Goal: Task Accomplishment & Management: Use online tool/utility

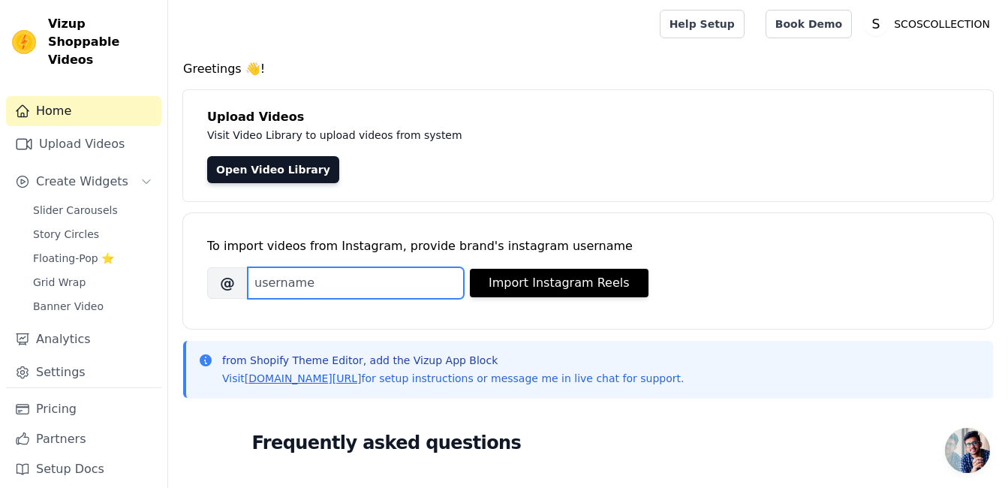
click at [332, 283] on input "Brand's Instagram Username" at bounding box center [356, 283] width 216 height 32
type input "scoscollection"
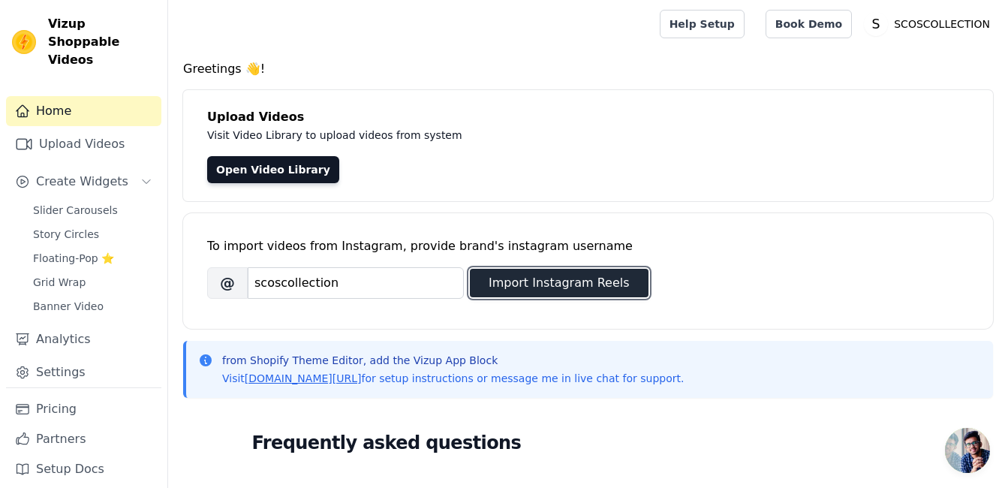
click at [513, 280] on button "Import Instagram Reels" at bounding box center [559, 283] width 179 height 29
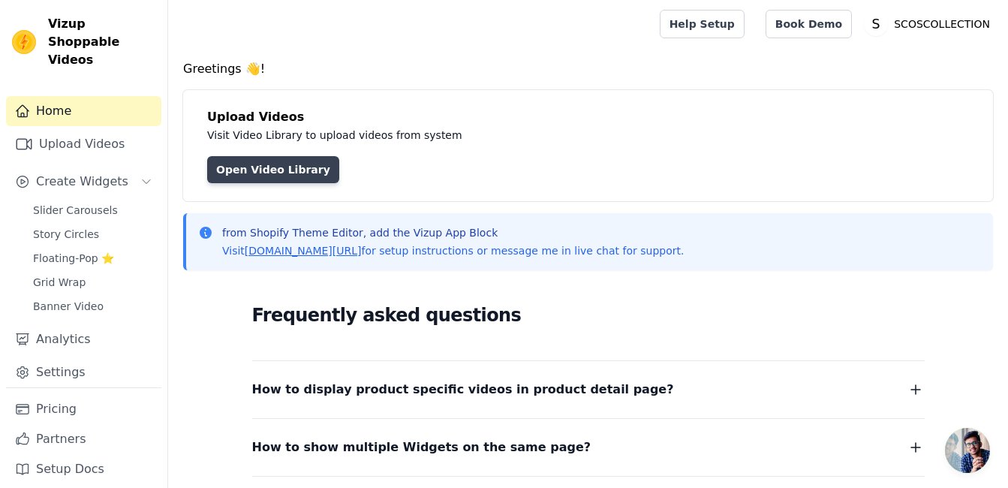
click at [281, 171] on link "Open Video Library" at bounding box center [273, 169] width 132 height 27
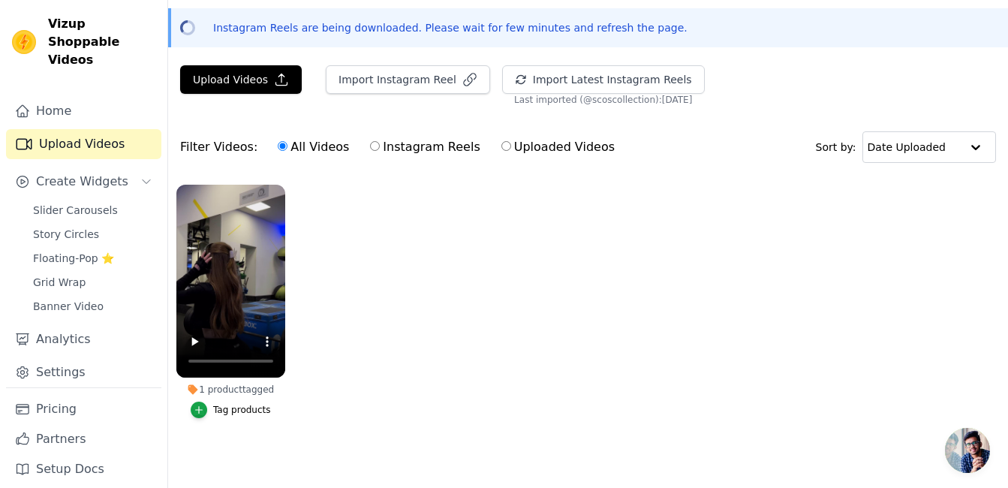
scroll to position [64, 0]
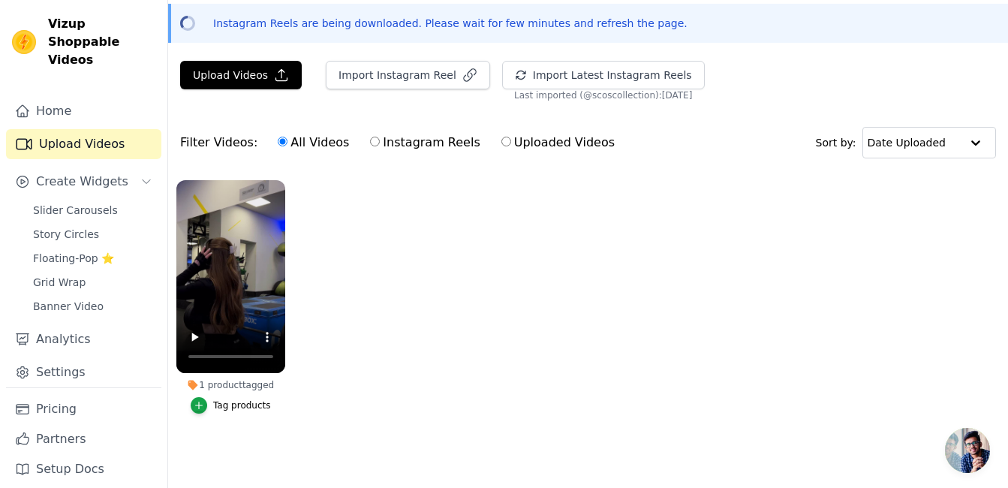
click at [221, 379] on div "1 product tagged" at bounding box center [230, 385] width 109 height 12
click at [191, 379] on icon at bounding box center [193, 385] width 12 height 12
click at [199, 400] on icon "button" at bounding box center [199, 405] width 11 height 11
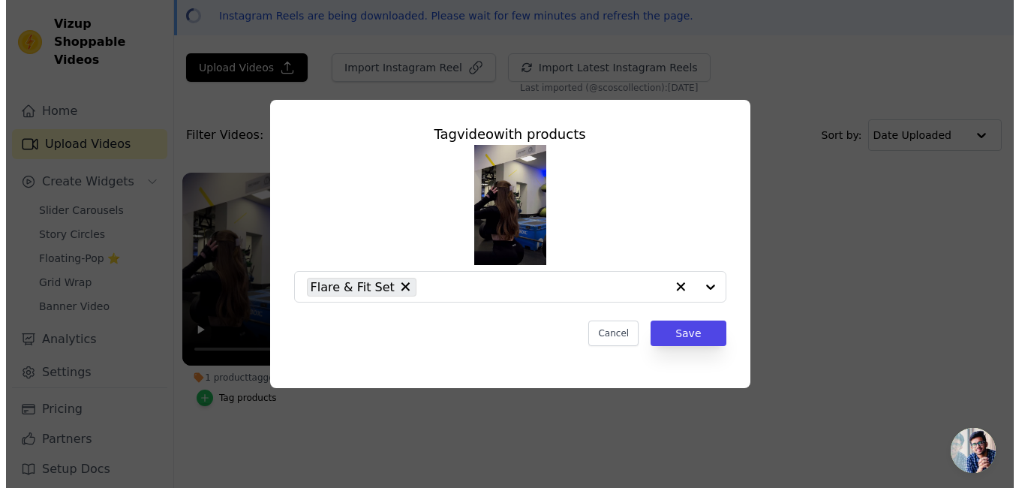
scroll to position [0, 0]
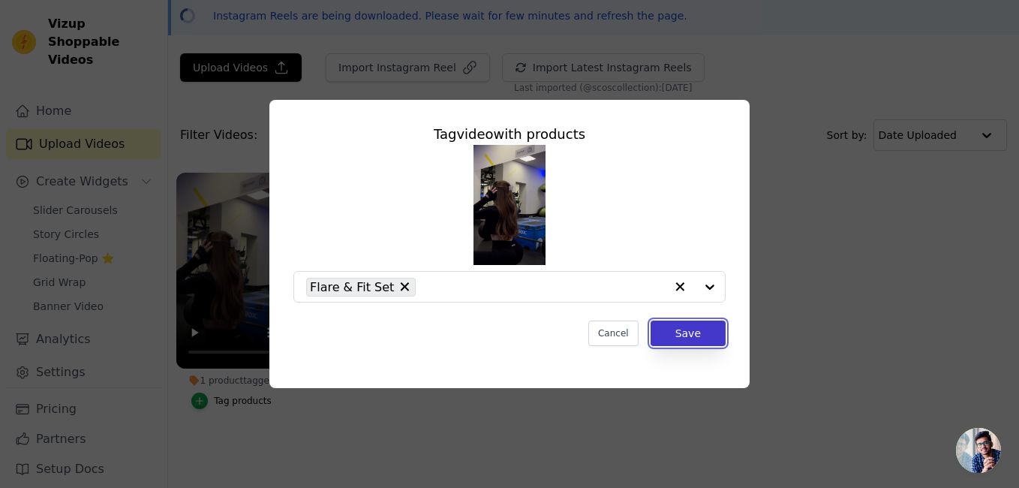
click at [689, 331] on button "Save" at bounding box center [688, 333] width 75 height 26
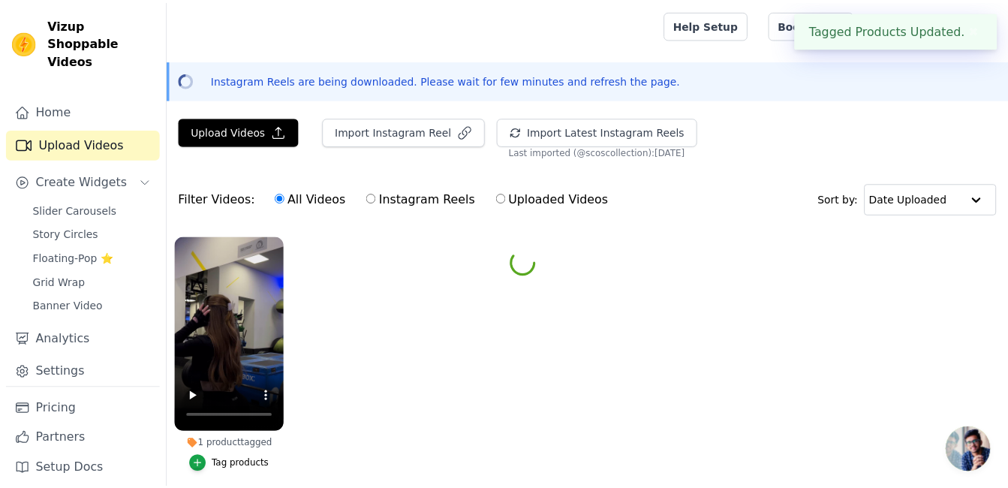
scroll to position [64, 0]
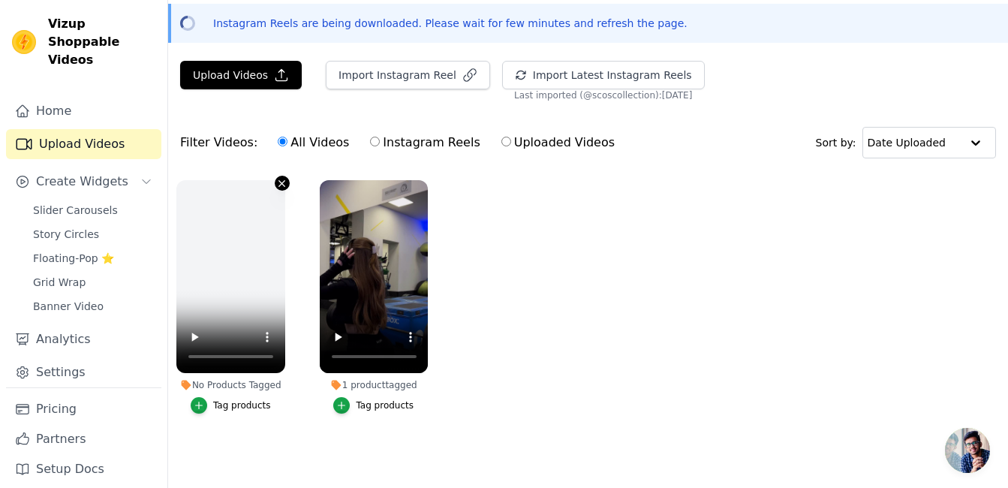
click at [283, 178] on icon "button" at bounding box center [281, 183] width 11 height 11
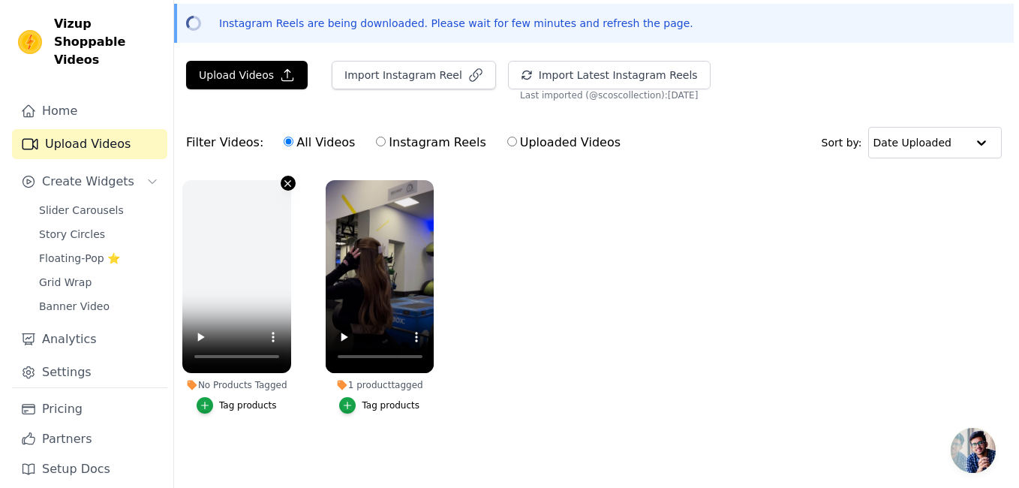
scroll to position [0, 0]
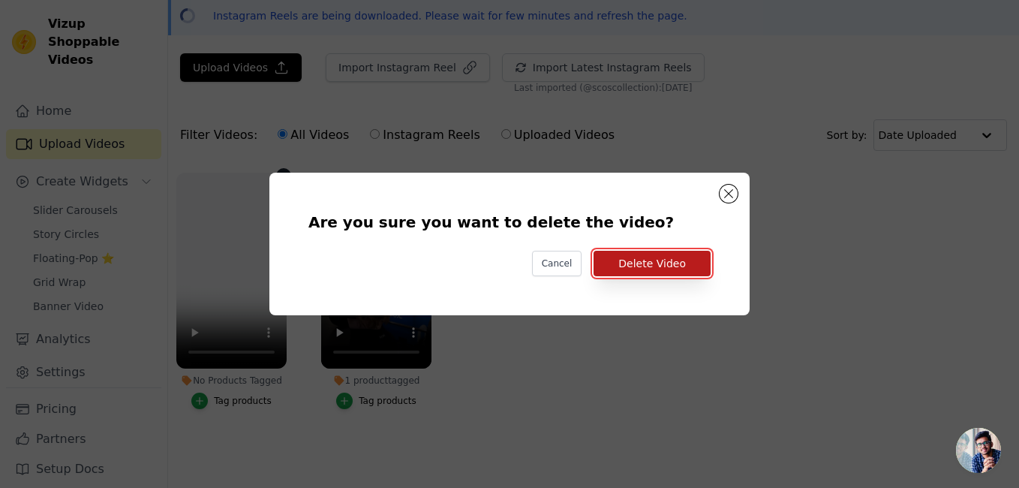
click at [637, 264] on button "Delete Video" at bounding box center [652, 264] width 117 height 26
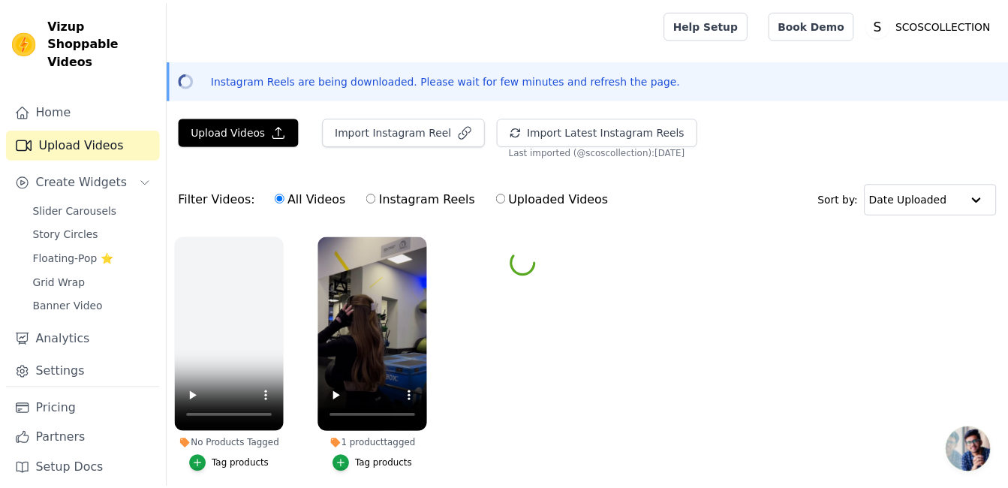
scroll to position [64, 0]
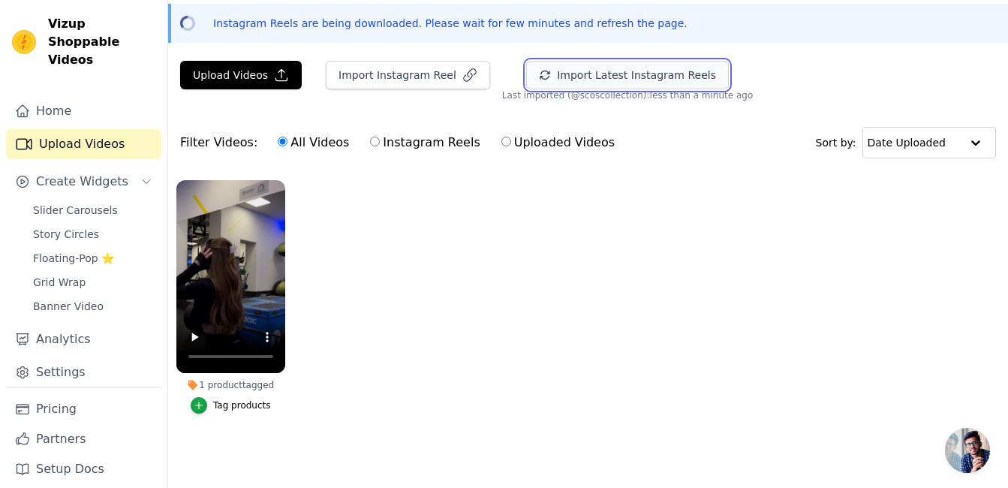
click at [663, 61] on button "Import Latest Instagram Reels" at bounding box center [627, 75] width 203 height 29
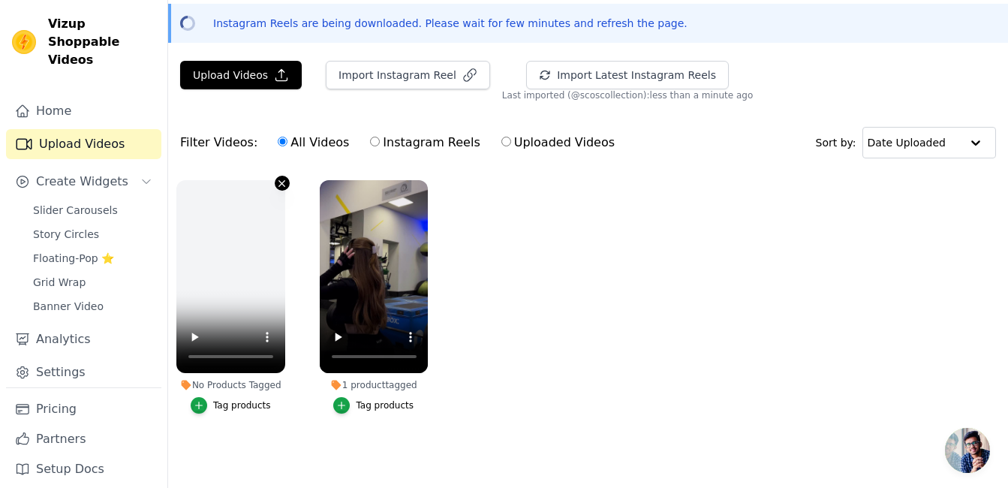
click at [281, 178] on icon "button" at bounding box center [281, 183] width 11 height 11
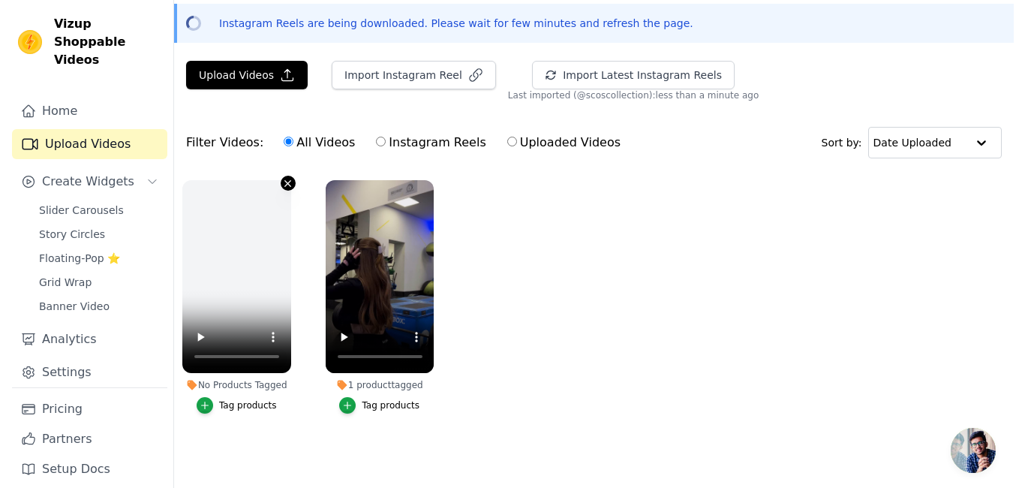
scroll to position [0, 0]
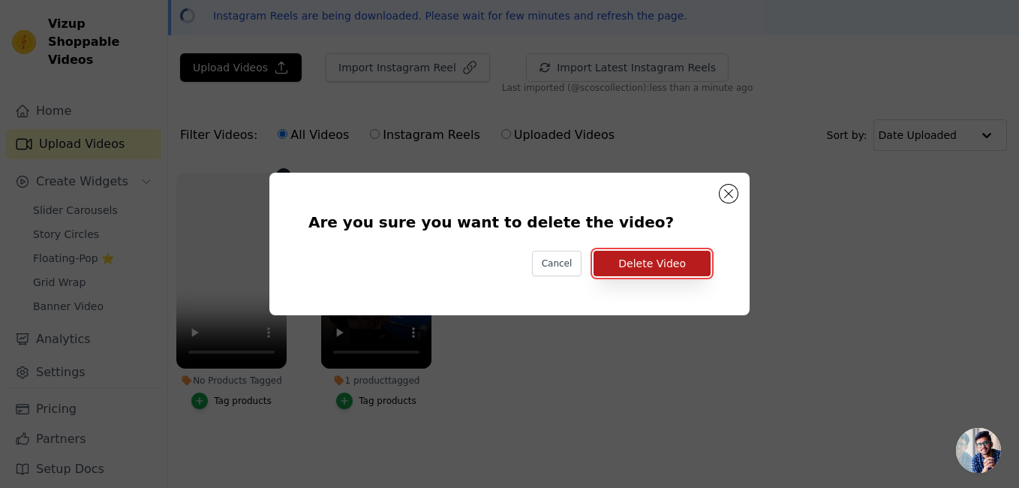
click at [657, 266] on button "Delete Video" at bounding box center [652, 264] width 117 height 26
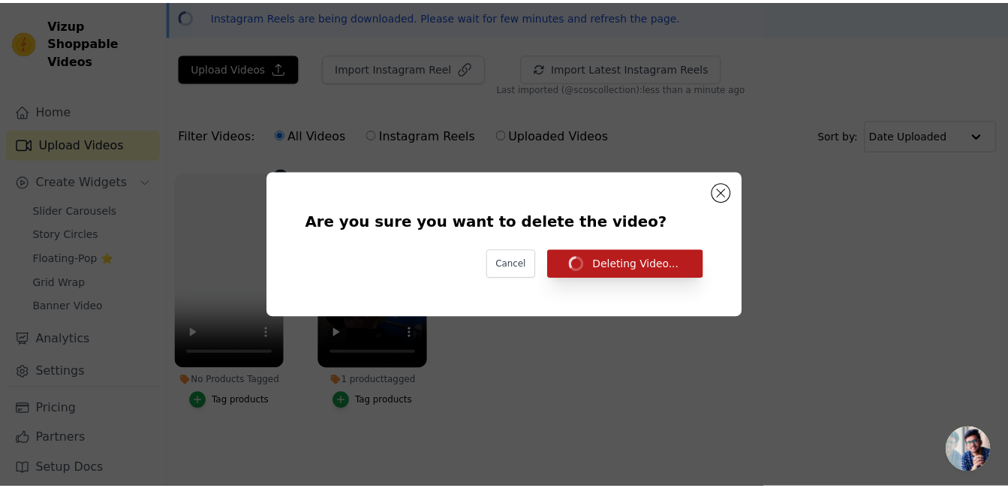
scroll to position [64, 0]
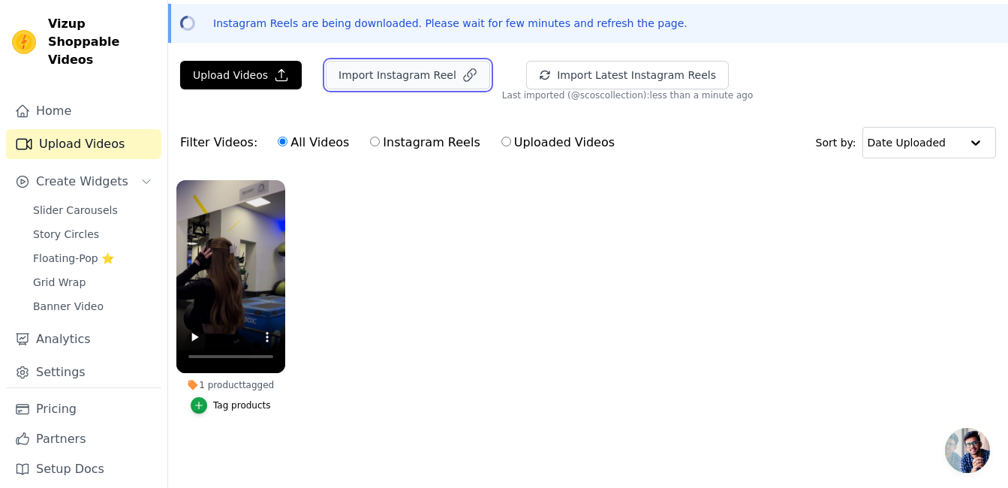
click at [428, 75] on button "Import Instagram Reel" at bounding box center [408, 75] width 164 height 29
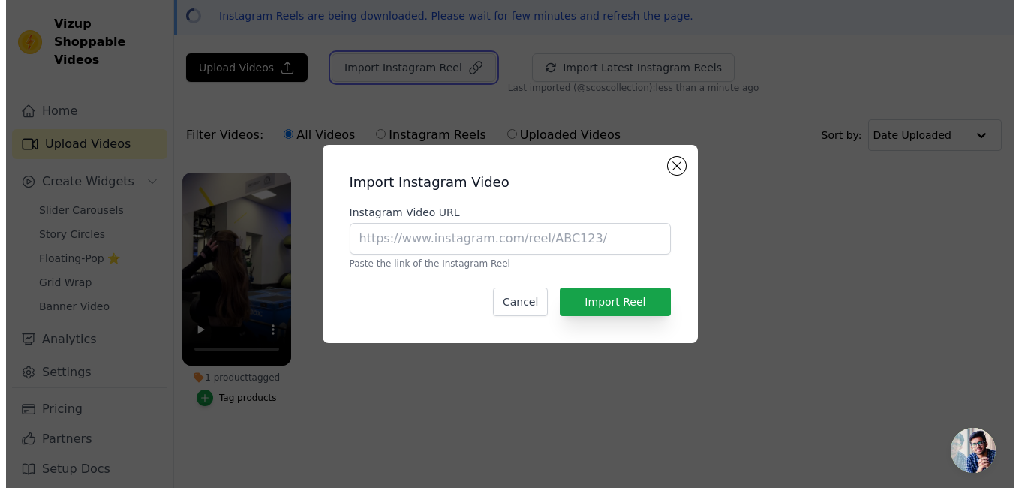
scroll to position [0, 0]
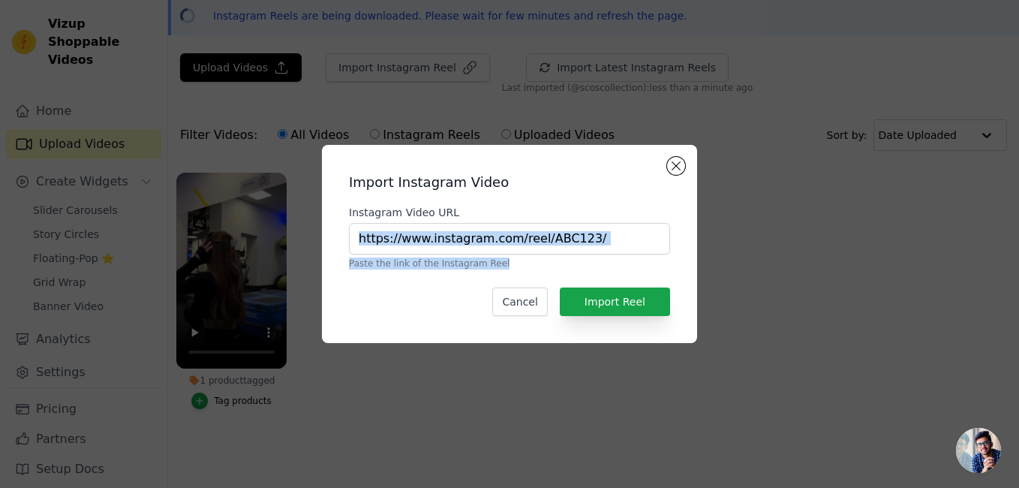
drag, startPoint x: 511, startPoint y: 255, endPoint x: 521, endPoint y: 249, distance: 11.5
click at [521, 249] on div "Instagram Video URL Paste the link of the Instagram Reel" at bounding box center [509, 237] width 321 height 65
click at [520, 248] on input "Instagram Video URL" at bounding box center [509, 239] width 321 height 32
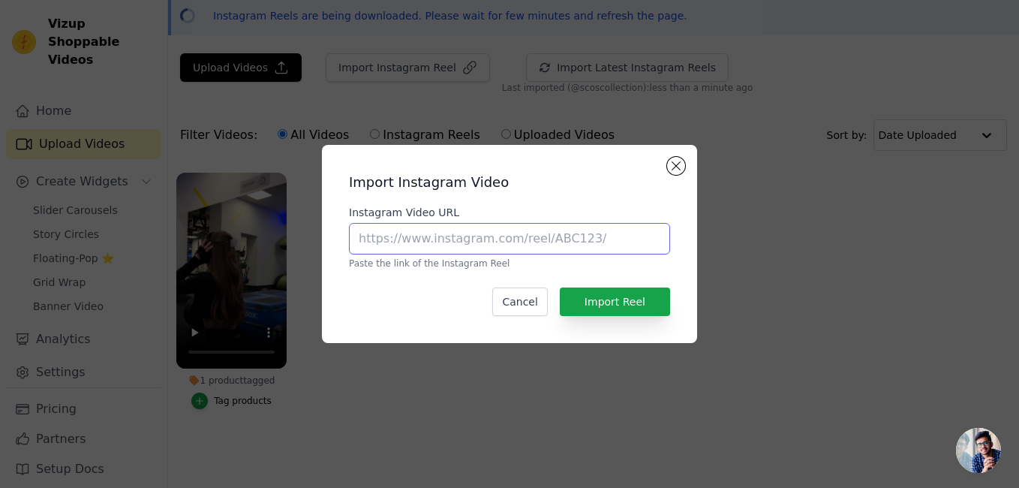
paste input "[URL][DOMAIN_NAME]"
type input "[URL][DOMAIN_NAME]"
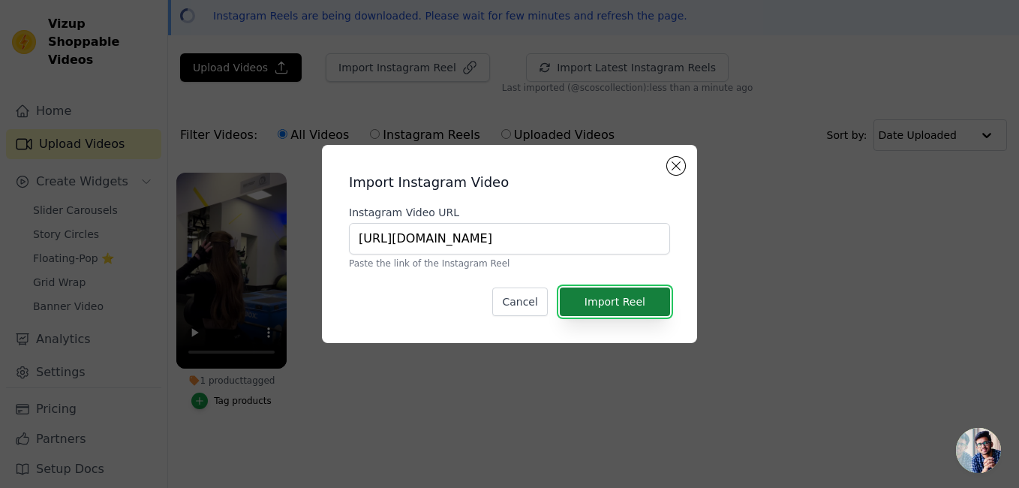
click at [598, 304] on button "Import Reel" at bounding box center [615, 301] width 110 height 29
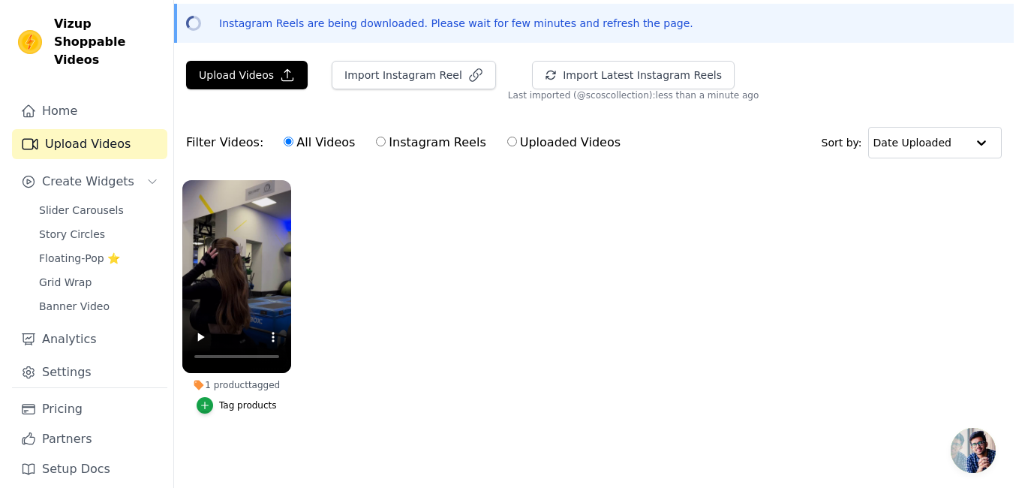
scroll to position [0, 0]
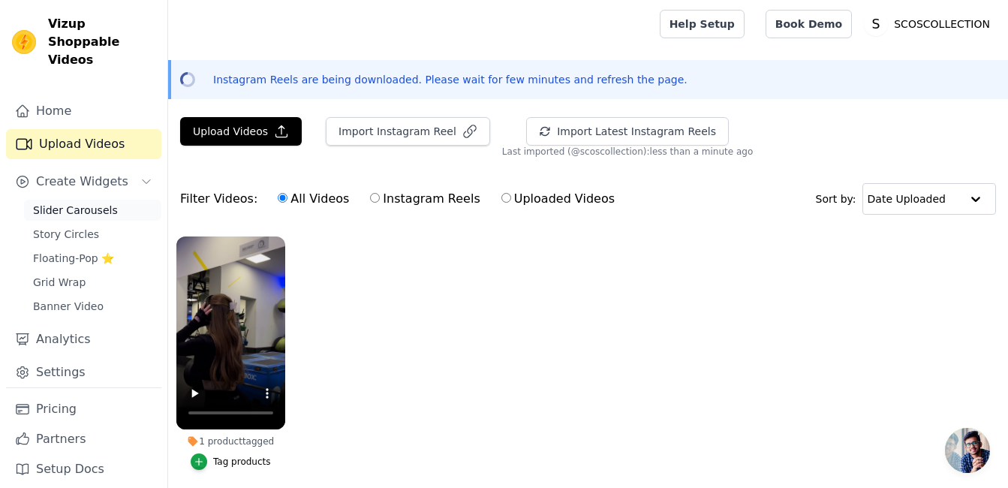
click at [105, 203] on span "Slider Carousels" at bounding box center [75, 210] width 85 height 15
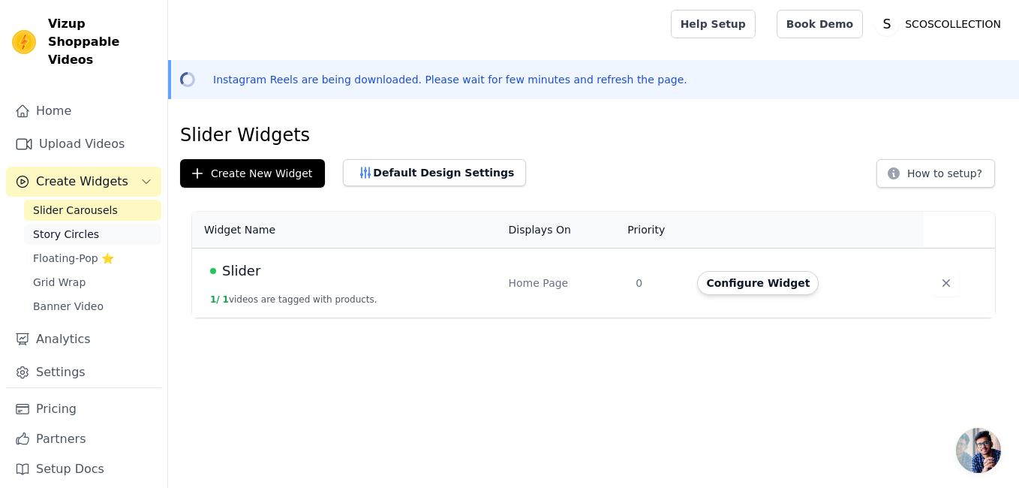
click at [83, 227] on span "Story Circles" at bounding box center [66, 234] width 66 height 15
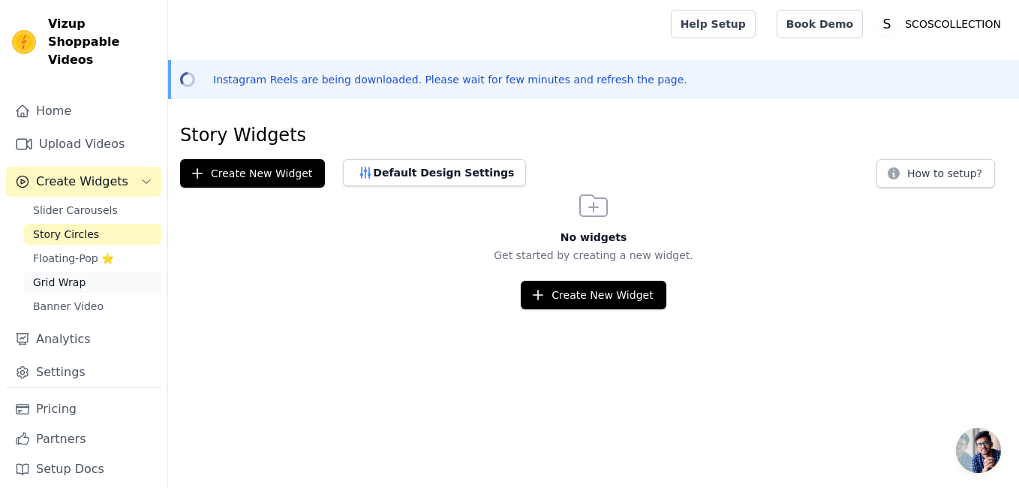
click at [83, 272] on link "Grid Wrap" at bounding box center [92, 282] width 137 height 21
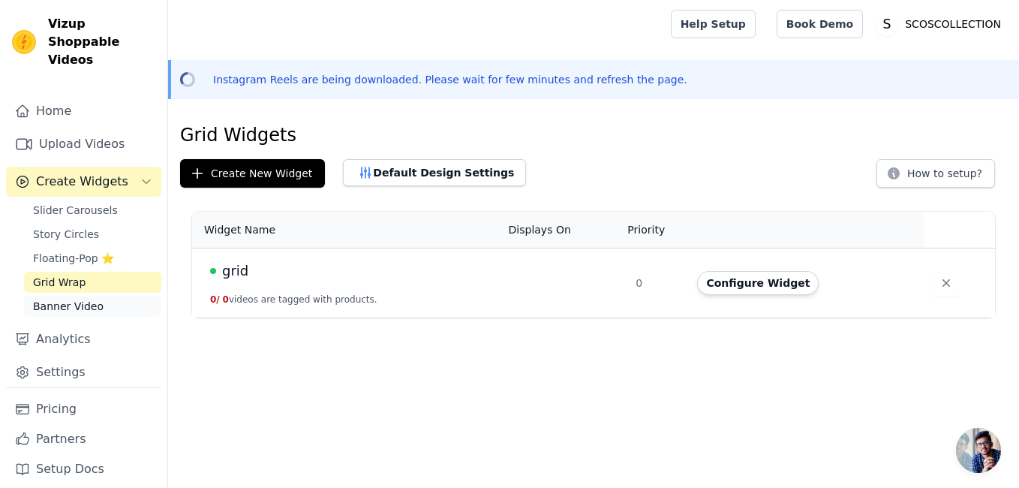
click at [89, 299] on span "Banner Video" at bounding box center [68, 306] width 71 height 15
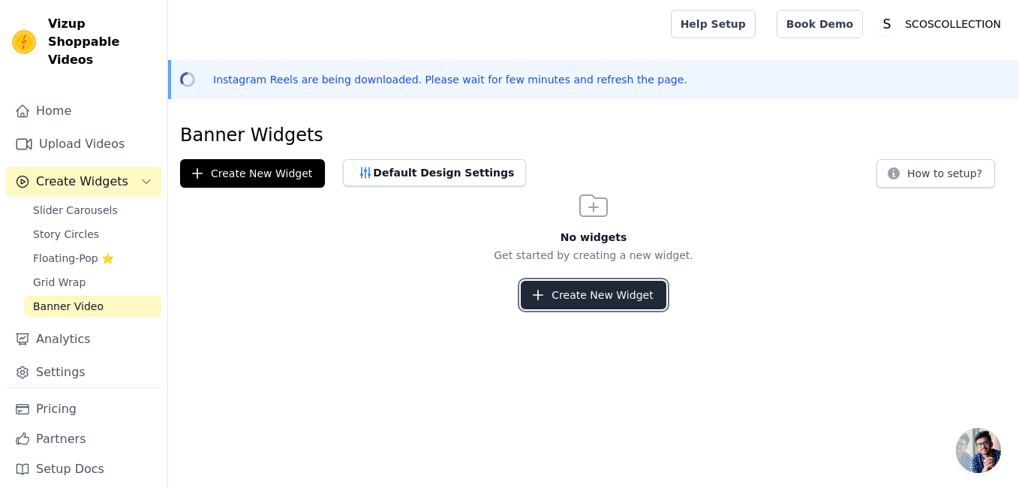
click at [575, 295] on button "Create New Widget" at bounding box center [593, 295] width 145 height 29
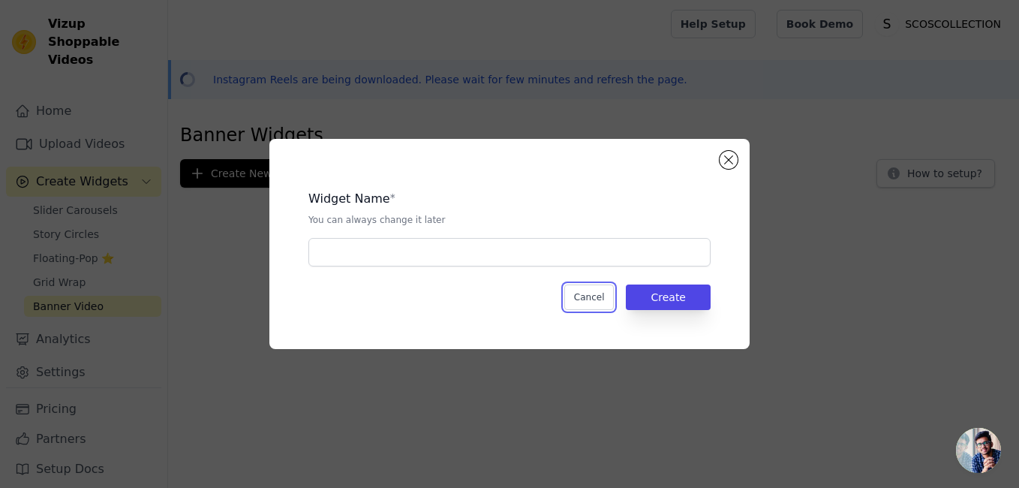
click at [575, 295] on button "Cancel" at bounding box center [589, 297] width 50 height 26
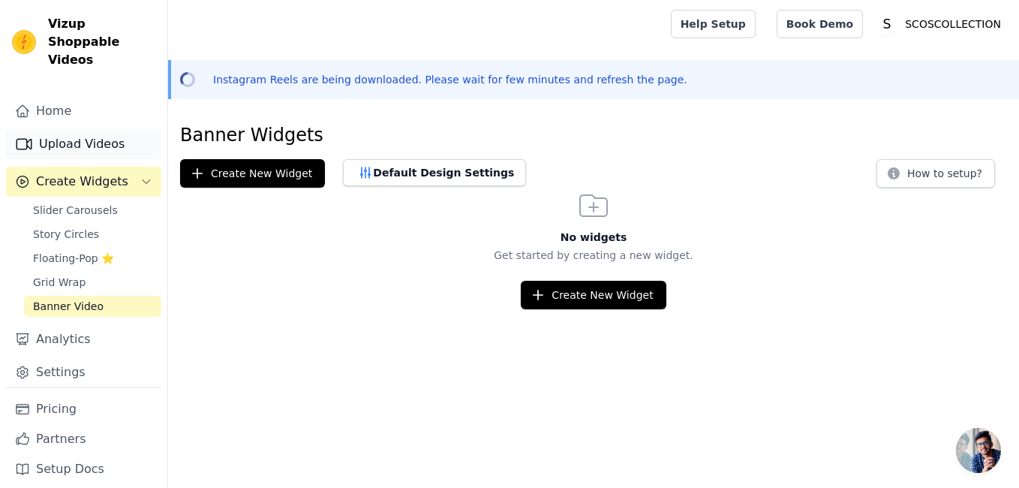
click at [107, 139] on link "Upload Videos" at bounding box center [83, 144] width 155 height 30
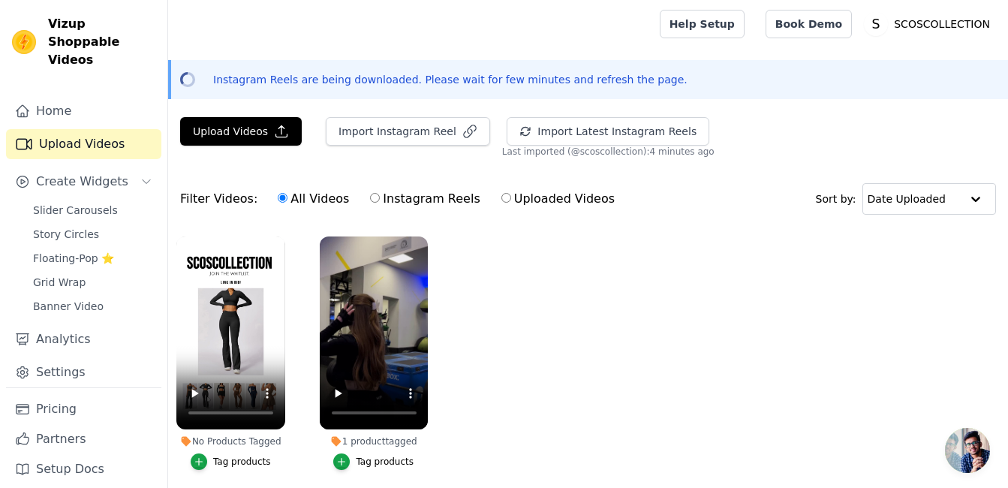
click at [242, 458] on div "Tag products" at bounding box center [242, 462] width 58 height 12
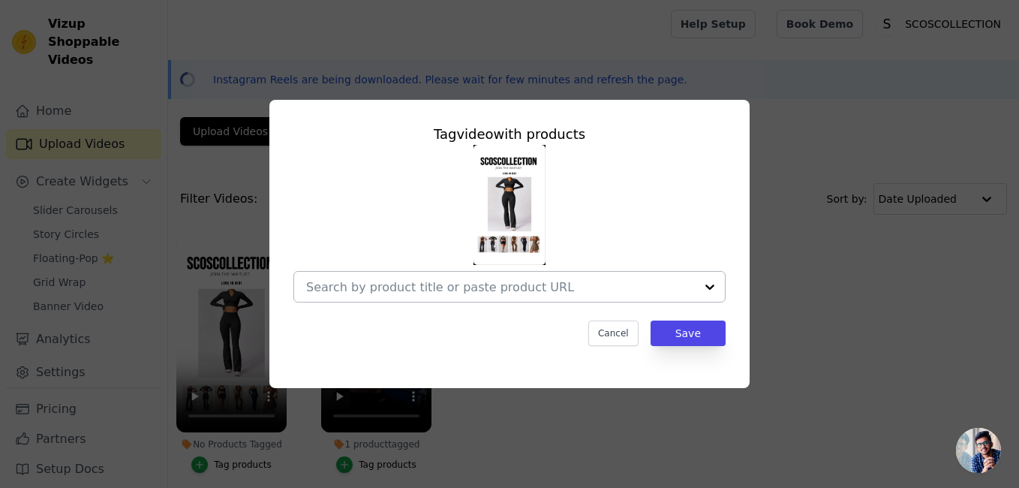
click at [567, 281] on input "No Products Tagged Tag video with products Cancel Save Tag products" at bounding box center [500, 287] width 389 height 14
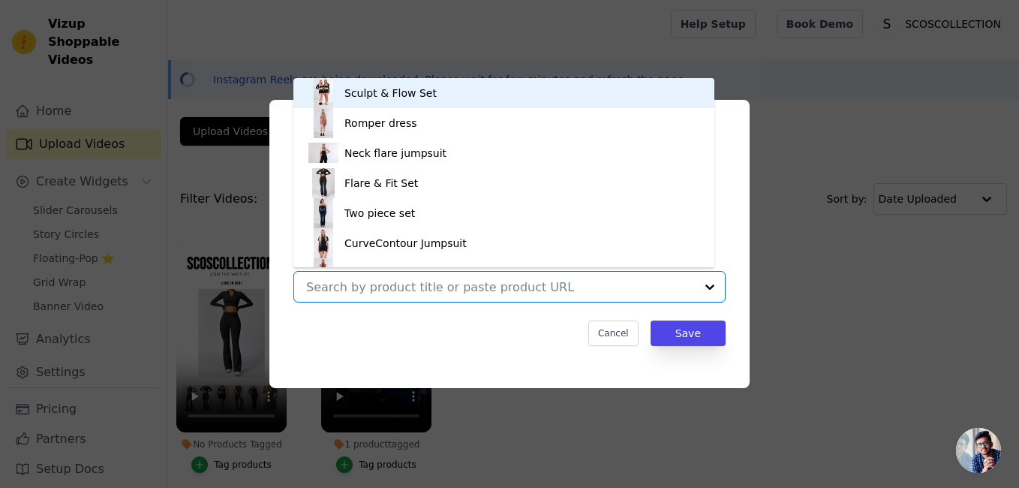
click at [573, 101] on div "Sculpt & Flow Set" at bounding box center [503, 93] width 391 height 30
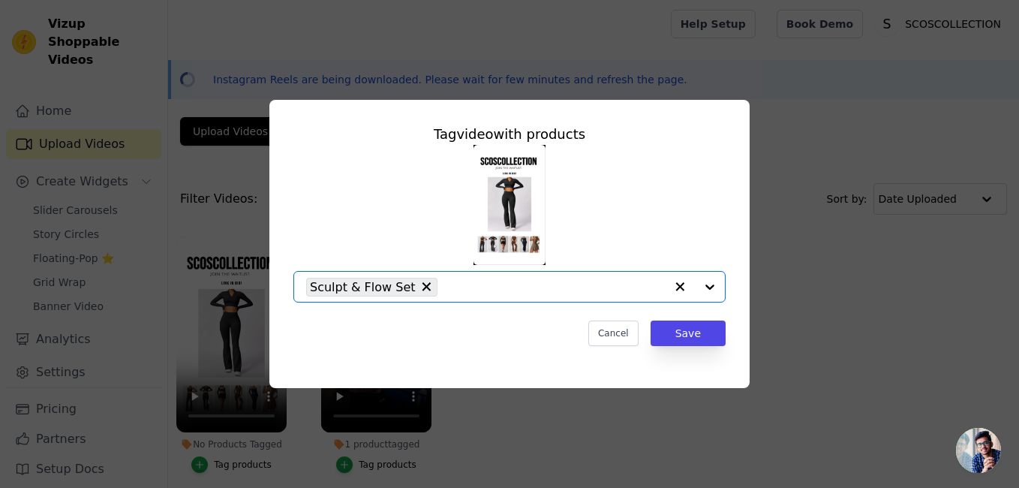
click at [714, 284] on div at bounding box center [695, 287] width 60 height 30
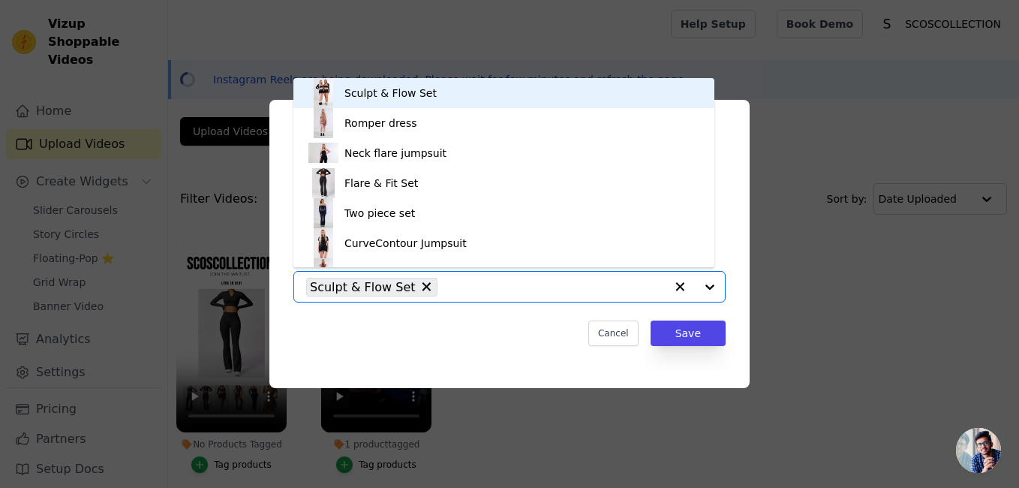
scroll to position [51, 0]
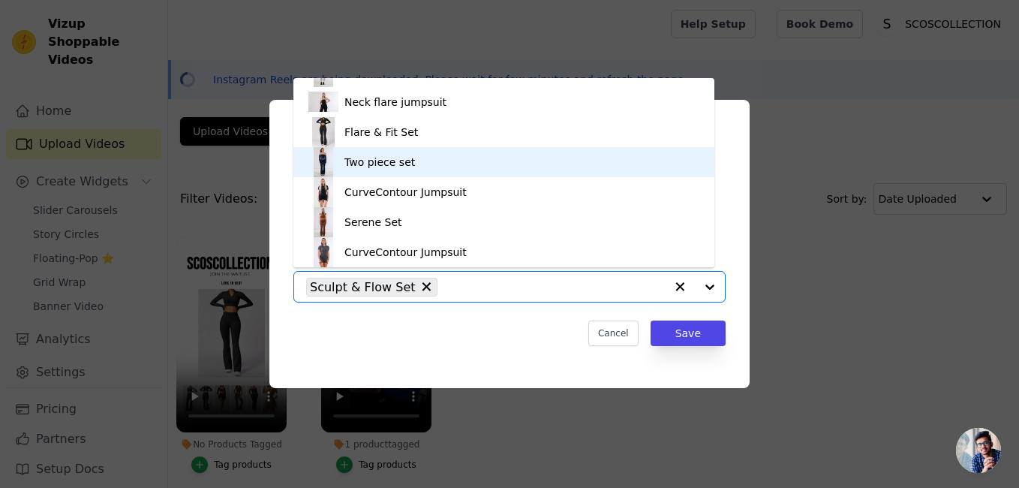
click at [495, 148] on div "Two piece set" at bounding box center [503, 162] width 391 height 30
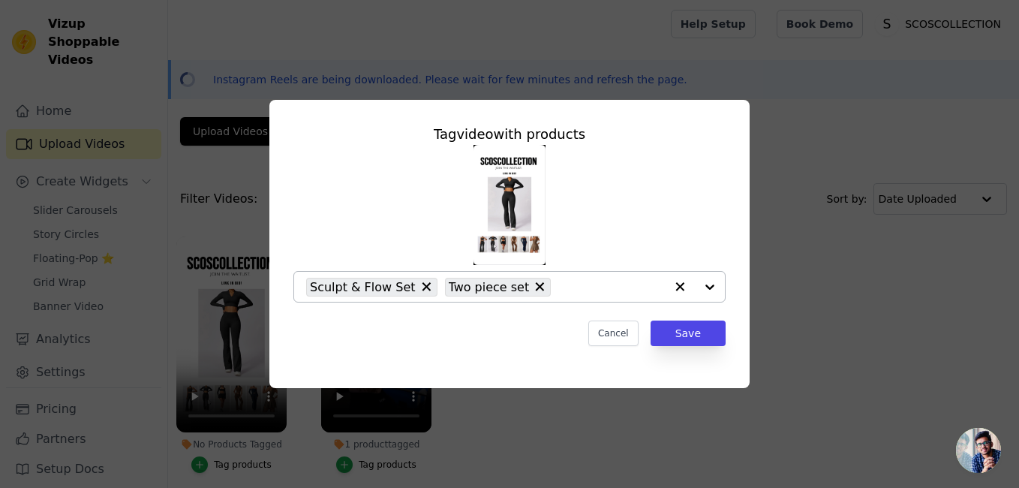
click at [714, 289] on div at bounding box center [695, 287] width 60 height 30
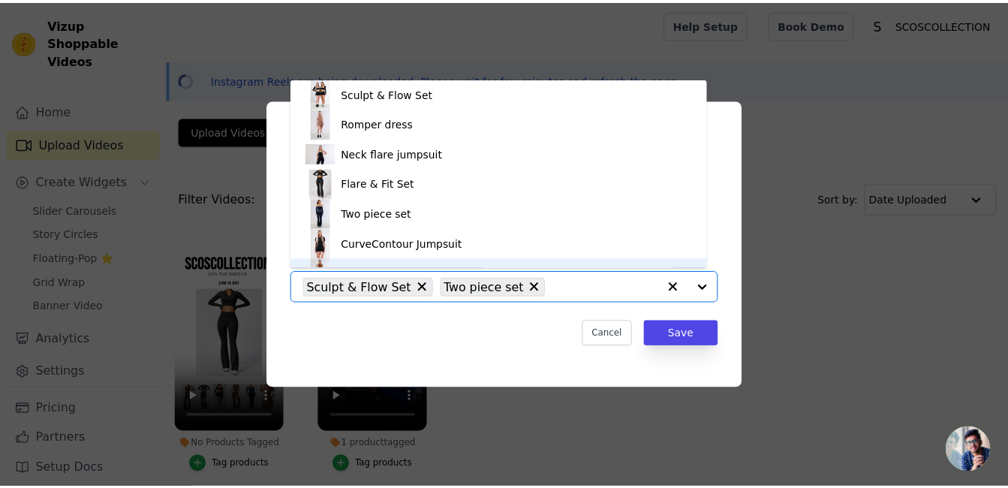
scroll to position [21, 0]
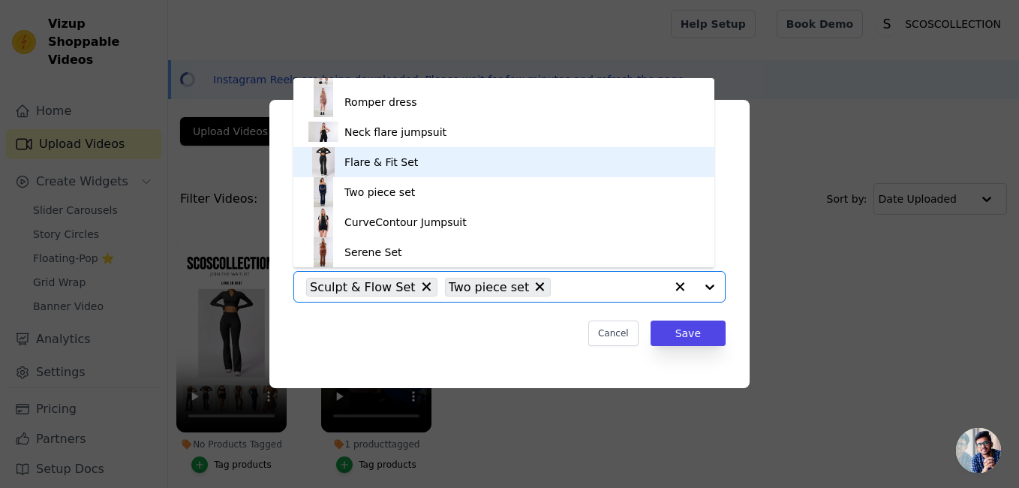
click at [573, 164] on div "Flare & Fit Set" at bounding box center [503, 162] width 391 height 30
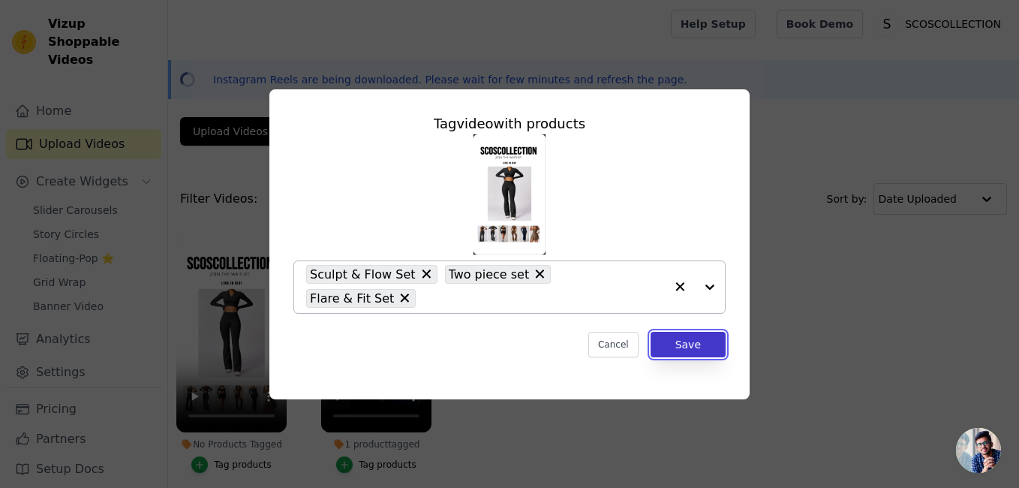
click at [721, 338] on button "Save" at bounding box center [688, 345] width 75 height 26
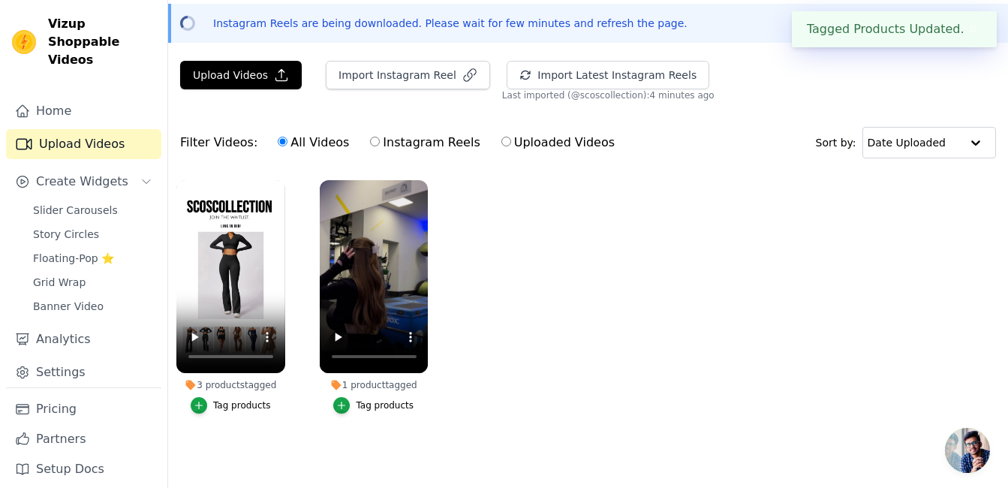
scroll to position [64, 0]
click at [86, 203] on span "Slider Carousels" at bounding box center [75, 210] width 85 height 15
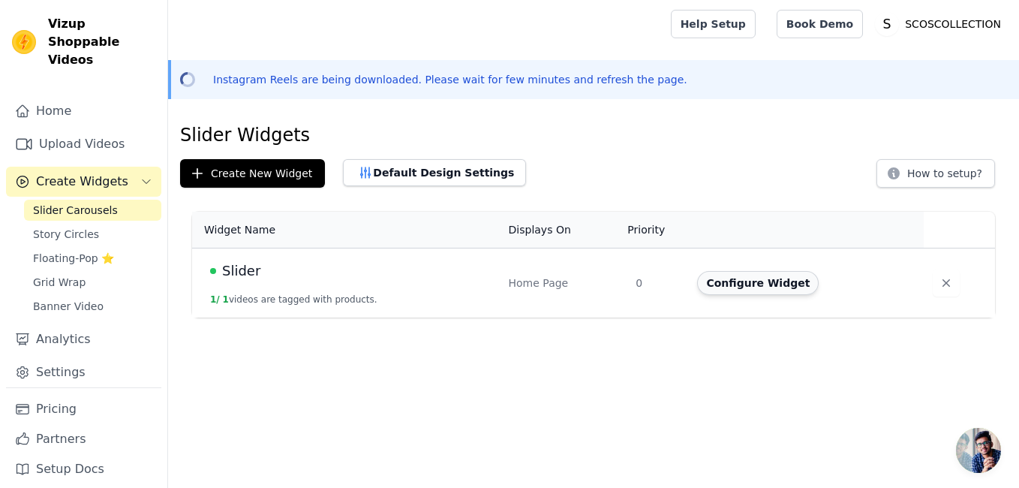
click at [730, 286] on button "Configure Widget" at bounding box center [758, 283] width 122 height 24
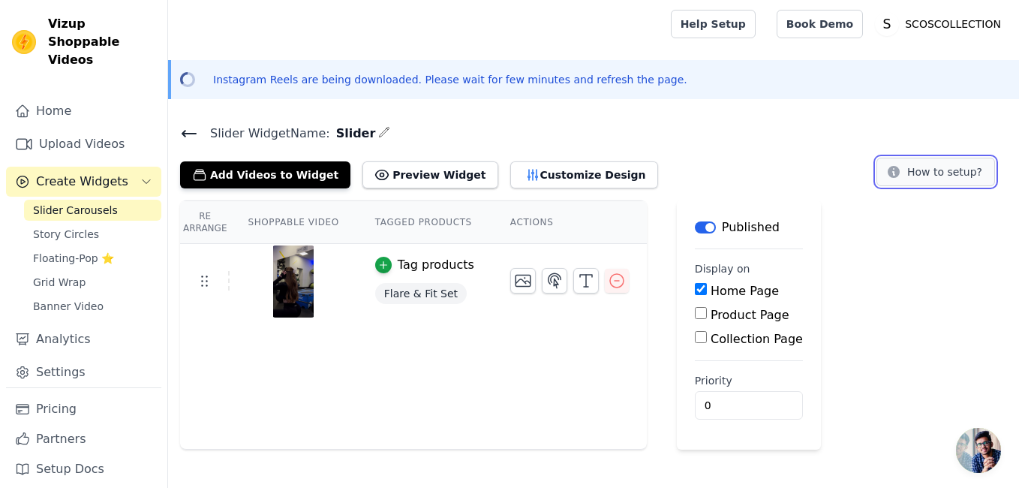
click at [901, 177] on icon at bounding box center [893, 171] width 15 height 15
click at [431, 183] on button "Preview Widget" at bounding box center [429, 174] width 135 height 27
click at [695, 311] on input "Product Page" at bounding box center [701, 313] width 12 height 12
checkbox input "true"
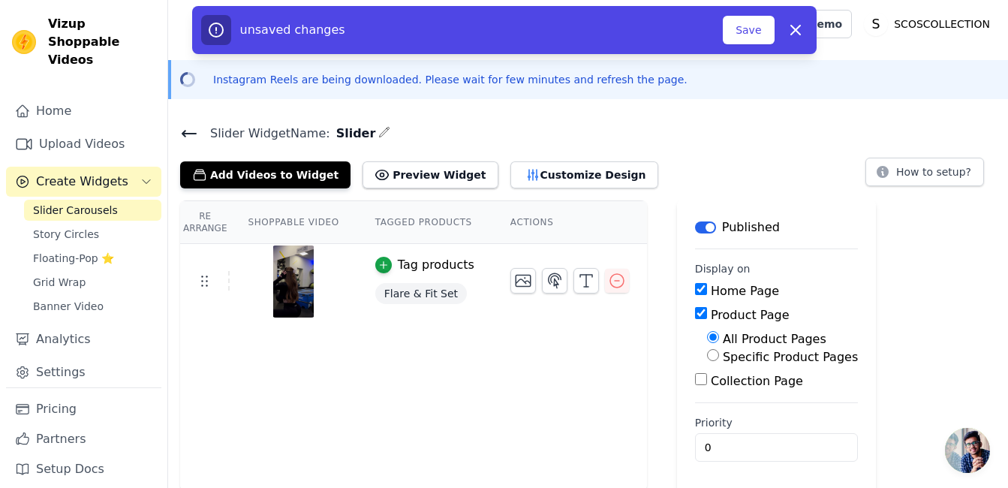
click at [695, 382] on input "Collection Page" at bounding box center [701, 379] width 12 height 12
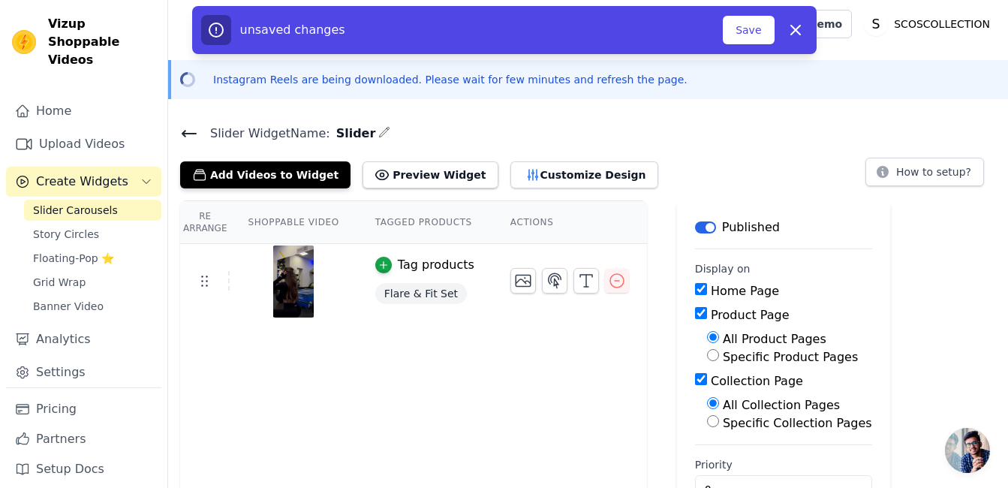
click at [695, 382] on input "Collection Page" at bounding box center [701, 379] width 12 height 12
checkbox input "false"
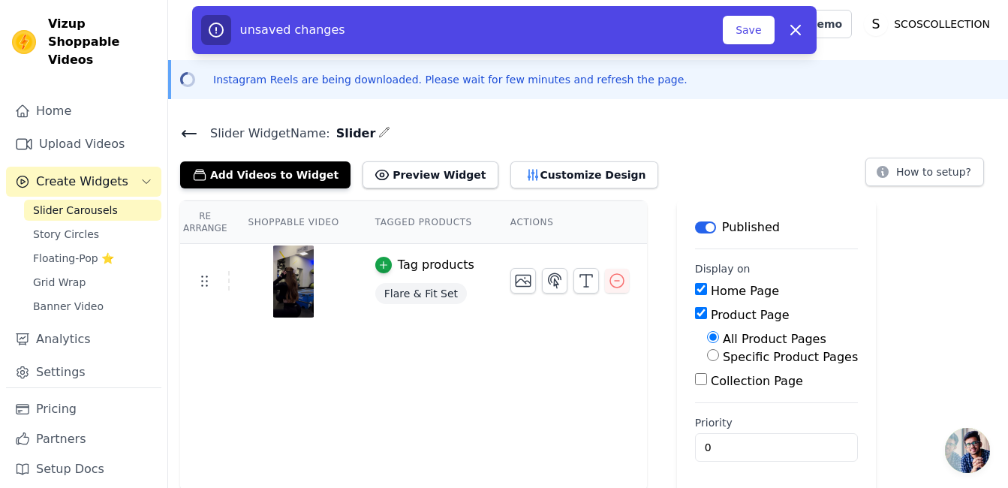
click at [707, 353] on input "Specific Product Pages" at bounding box center [713, 355] width 12 height 12
radio input "true"
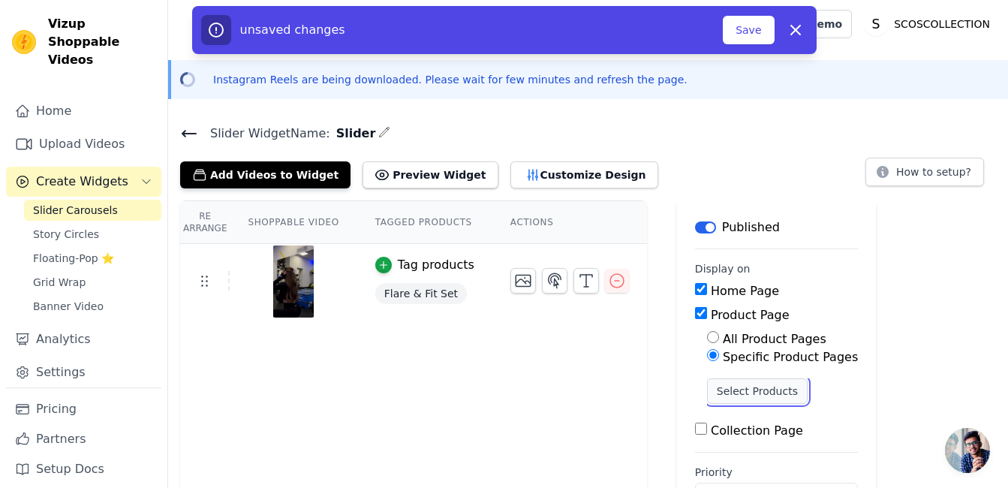
click at [721, 395] on button "Select Products" at bounding box center [757, 391] width 101 height 26
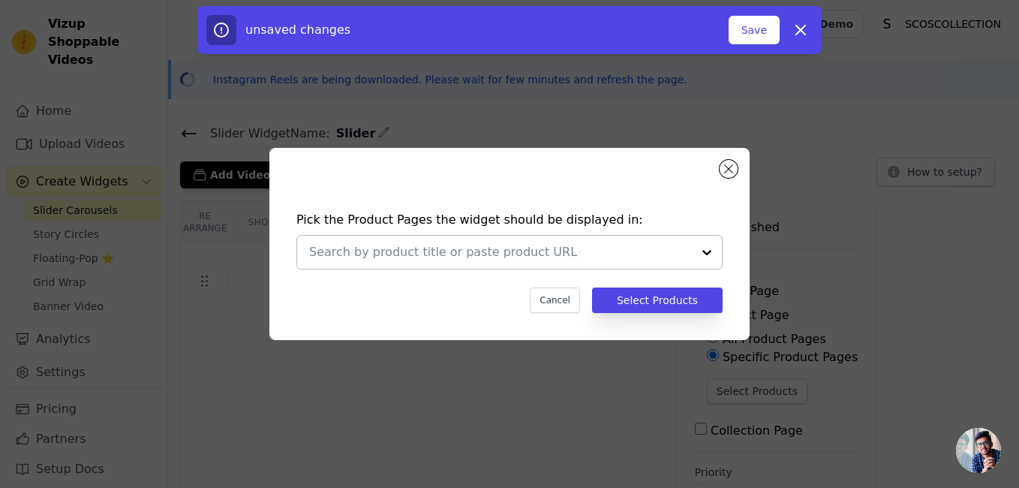
click at [654, 259] on input "text" at bounding box center [500, 252] width 383 height 18
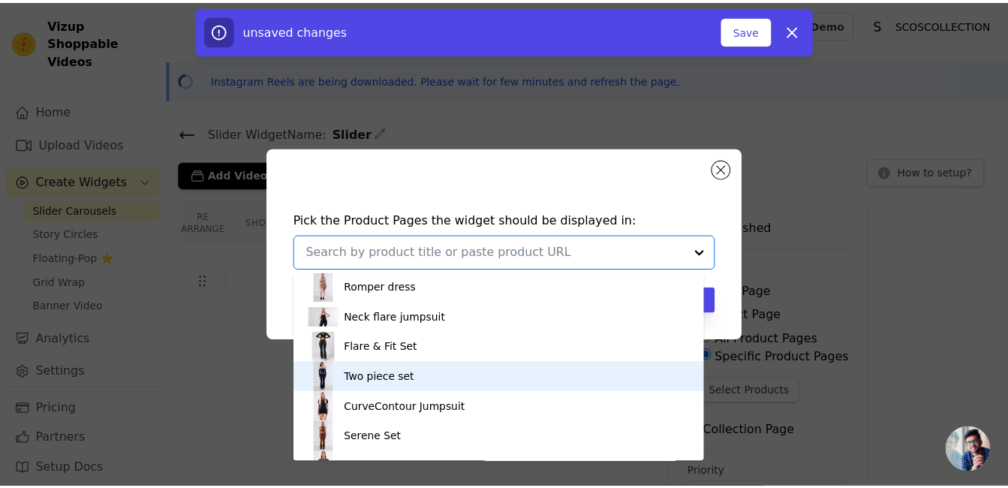
scroll to position [56, 0]
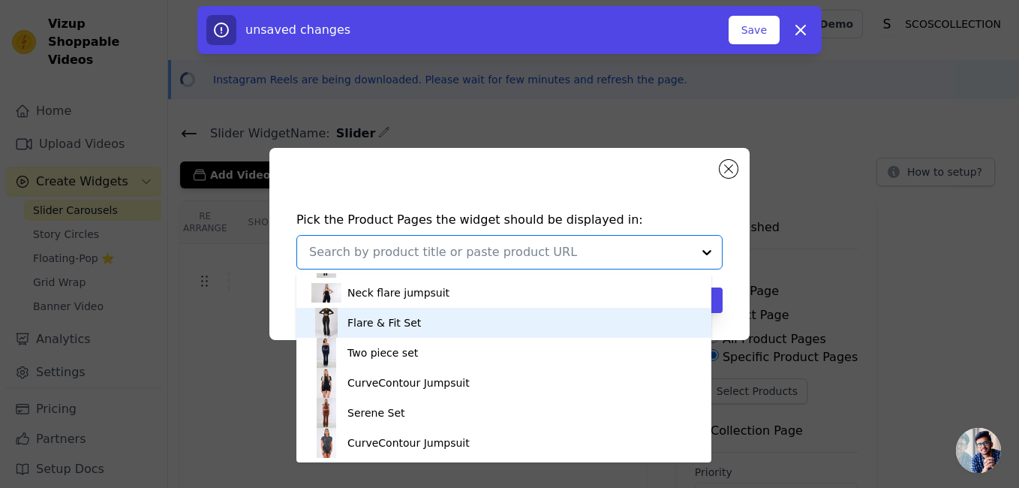
click at [424, 315] on div "Flare & Fit Set" at bounding box center [503, 323] width 385 height 30
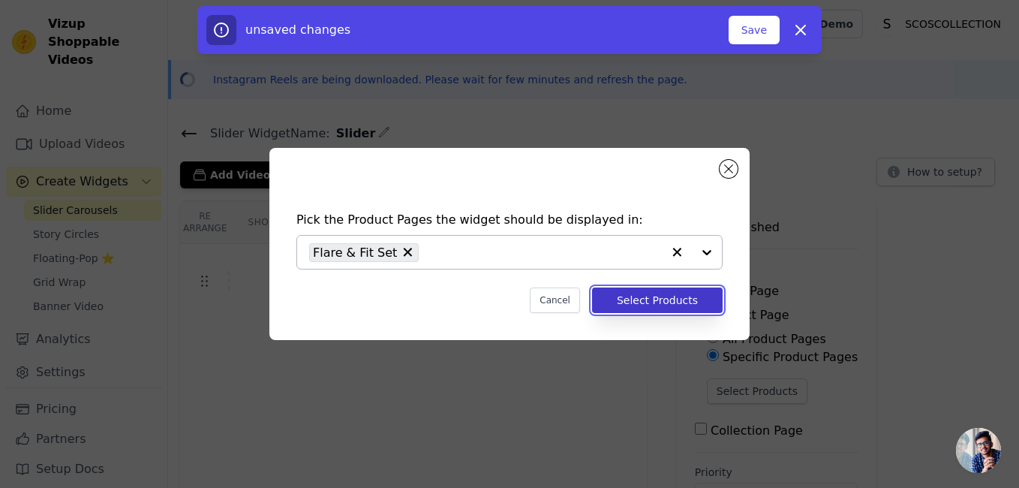
click at [660, 302] on button "Select Products" at bounding box center [657, 300] width 131 height 26
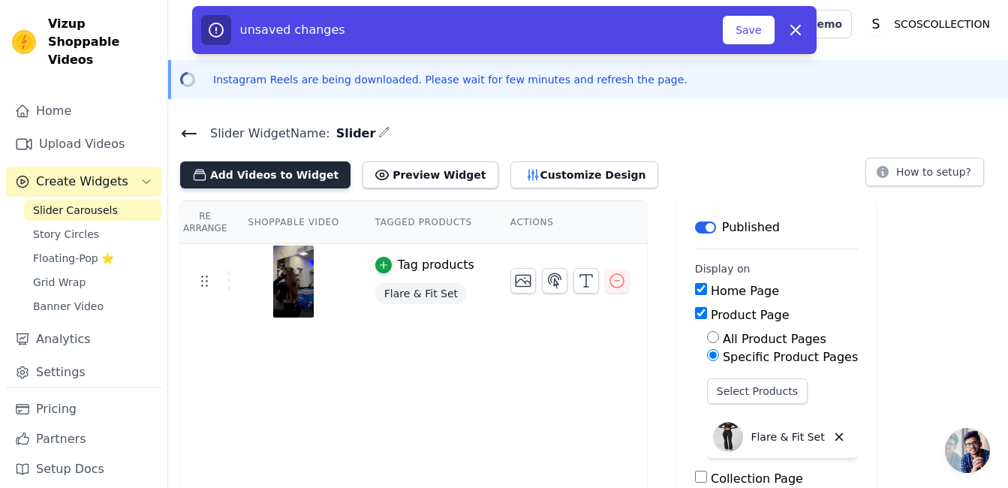
click at [280, 168] on button "Add Videos to Widget" at bounding box center [265, 174] width 170 height 27
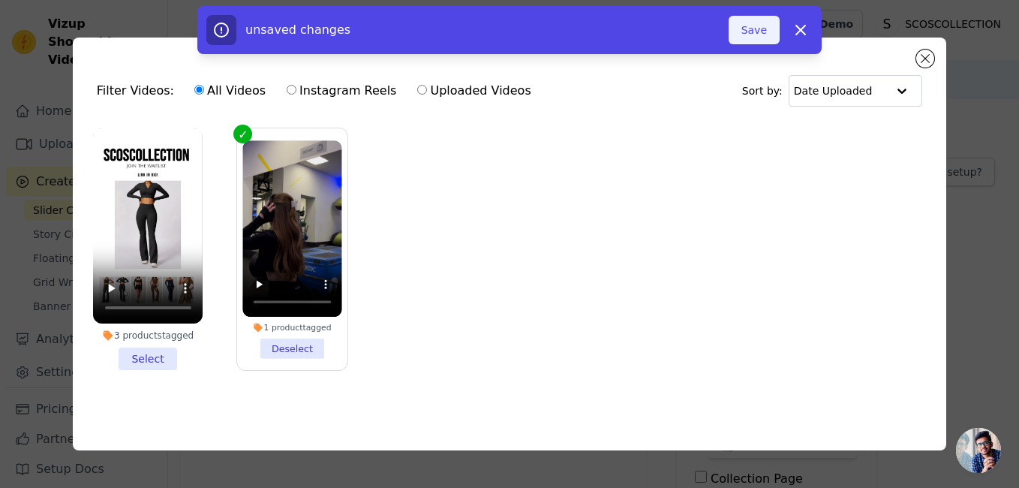
click at [762, 38] on button "Save" at bounding box center [754, 30] width 51 height 29
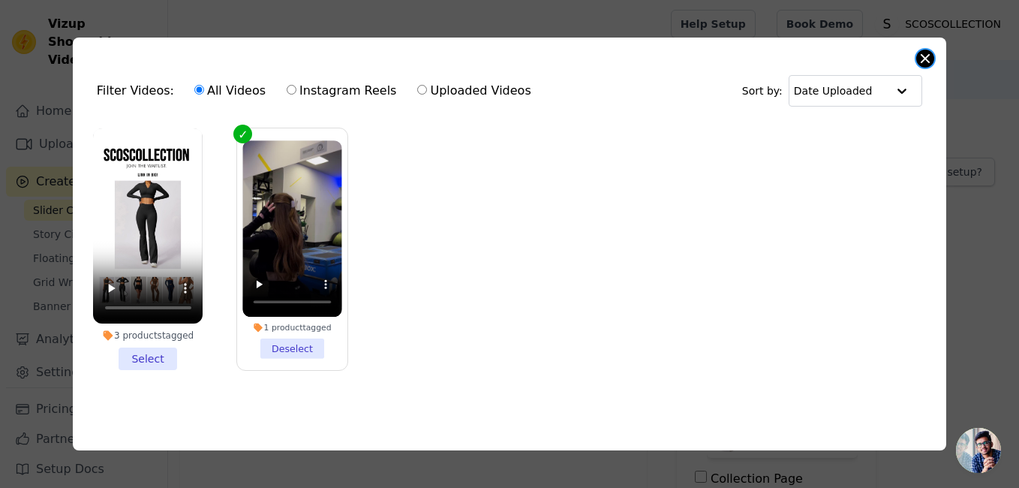
click at [917, 56] on button "Close modal" at bounding box center [925, 59] width 18 height 18
